Goal: Complete application form

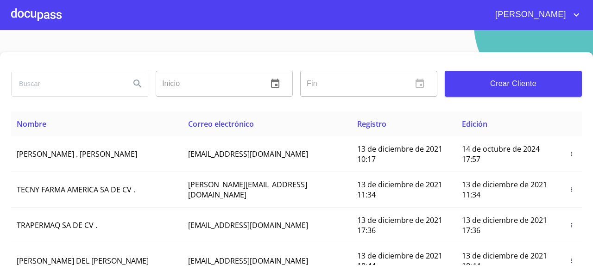
click at [51, 22] on div at bounding box center [36, 15] width 50 height 30
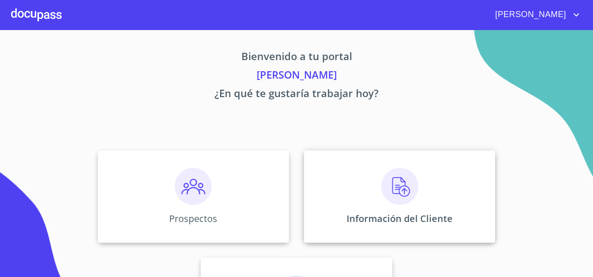
click at [336, 188] on div "Información del Cliente" at bounding box center [399, 196] width 191 height 93
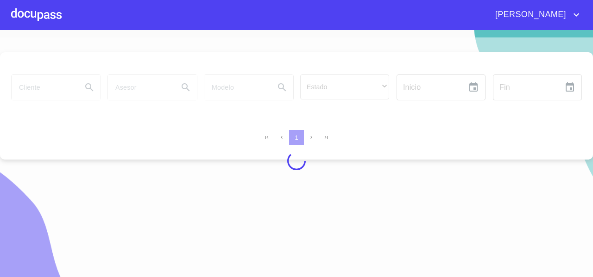
click at [26, 97] on div at bounding box center [296, 161] width 593 height 247
click at [27, 88] on div at bounding box center [296, 161] width 593 height 247
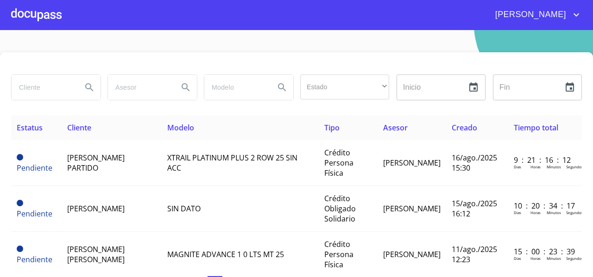
click at [27, 88] on input "search" at bounding box center [43, 87] width 63 height 25
type input "CHIC"
click at [81, 85] on button "Search" at bounding box center [89, 87] width 22 height 22
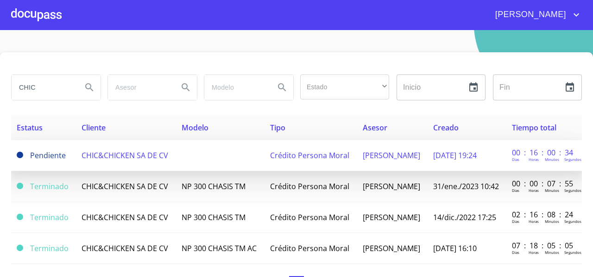
click at [132, 158] on td "CHIC&CHICKEN SA DE CV" at bounding box center [126, 155] width 100 height 31
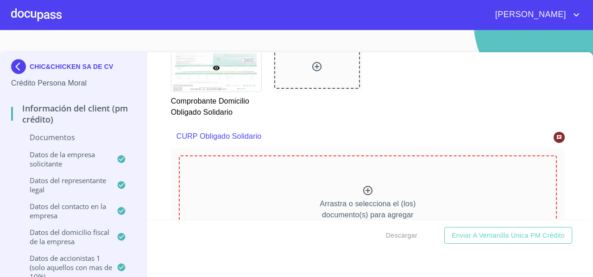
scroll to position [4053, 0]
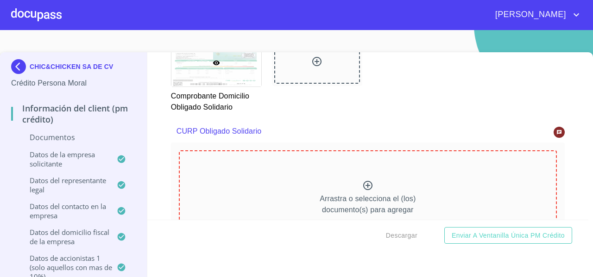
click at [342, 197] on p "Arrastra o selecciona el (los) documento(s) para agregar" at bounding box center [367, 205] width 96 height 22
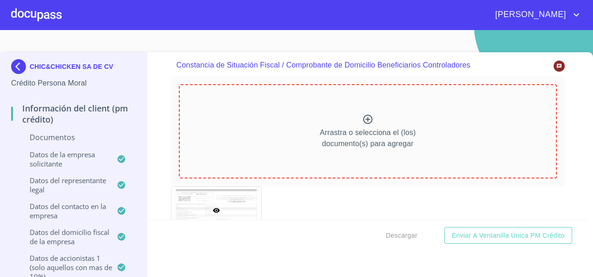
scroll to position [6088, 0]
click at [278, 148] on div "Arrastra o selecciona el (los) documento(s) para agregar" at bounding box center [368, 131] width 378 height 94
click at [349, 136] on p "Arrastra o selecciona el (los) documento(s) para agregar" at bounding box center [367, 138] width 96 height 22
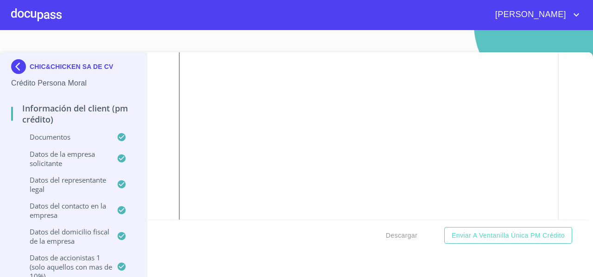
scroll to position [6213, 0]
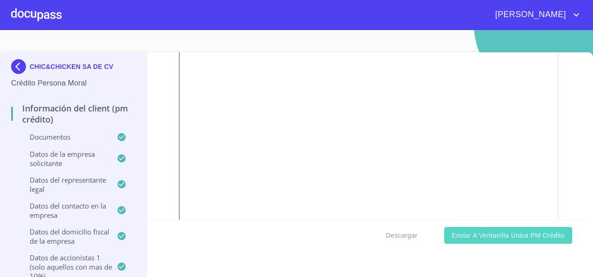
click at [494, 238] on span "Enviar a Ventanilla única PM crédito" at bounding box center [507, 236] width 113 height 12
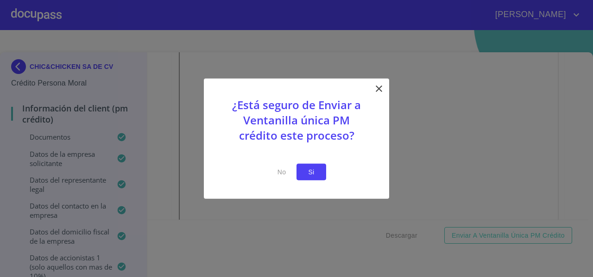
click at [309, 168] on span "Si" at bounding box center [311, 172] width 15 height 12
